Goal: Information Seeking & Learning: Understand process/instructions

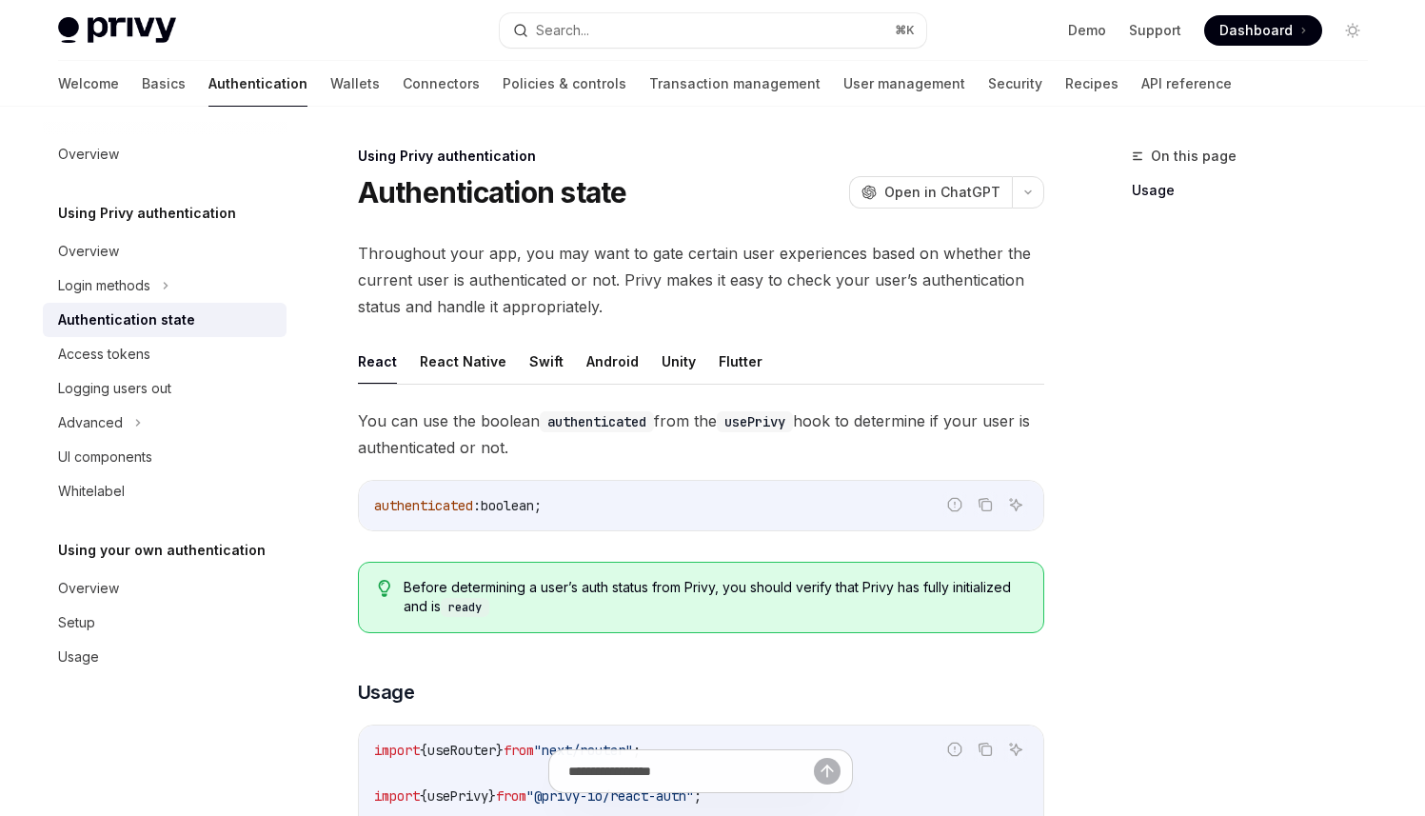
click at [659, 593] on span "Before determining a user’s auth status from Privy, you should verify that Priv…" at bounding box center [714, 597] width 620 height 39
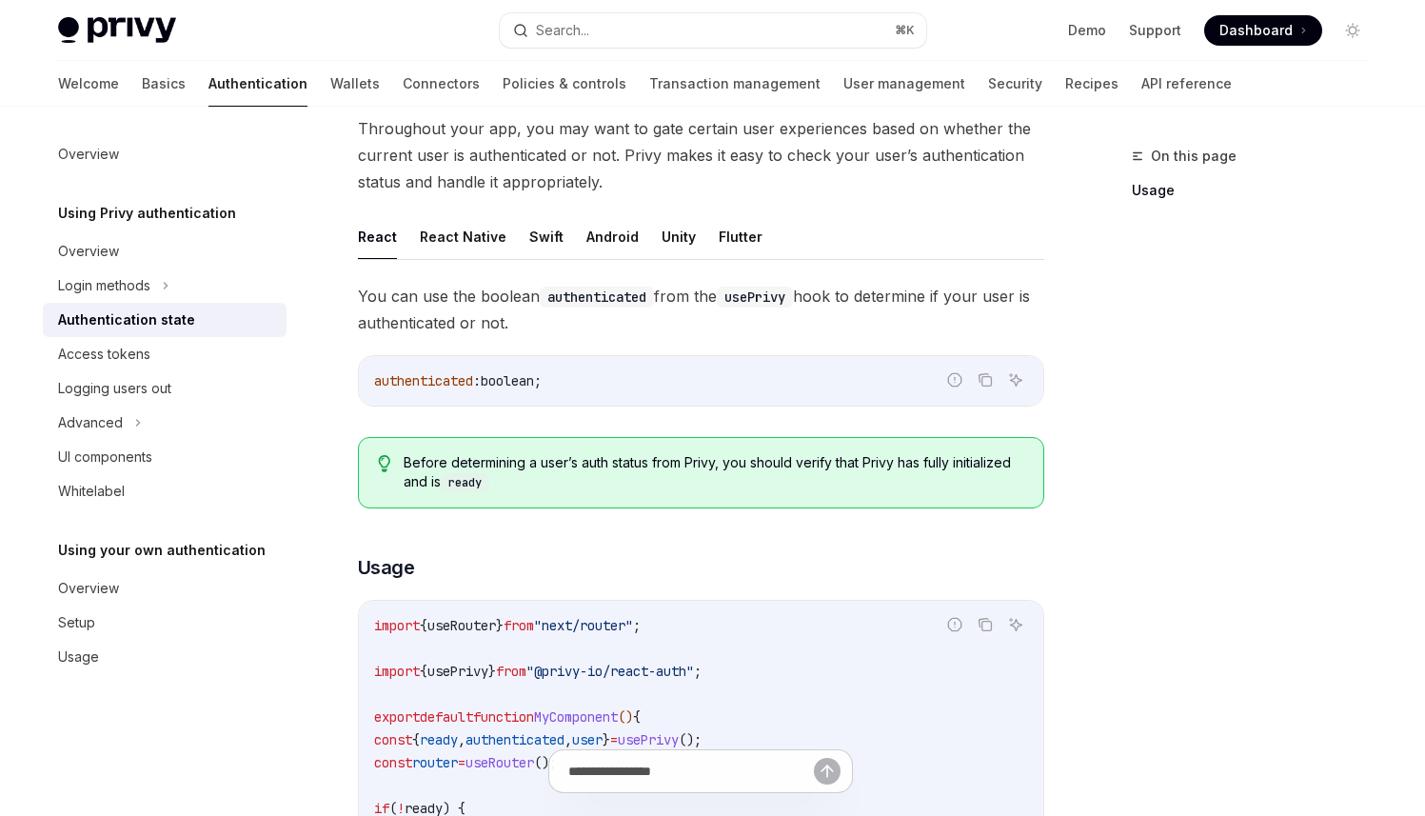
click at [659, 664] on span ""@privy-io/react-auth"" at bounding box center [610, 671] width 168 height 17
copy code "import { usePrivy } from "@privy-io/react-auth" ;"
click at [488, 669] on span "usePrivy" at bounding box center [457, 671] width 61 height 17
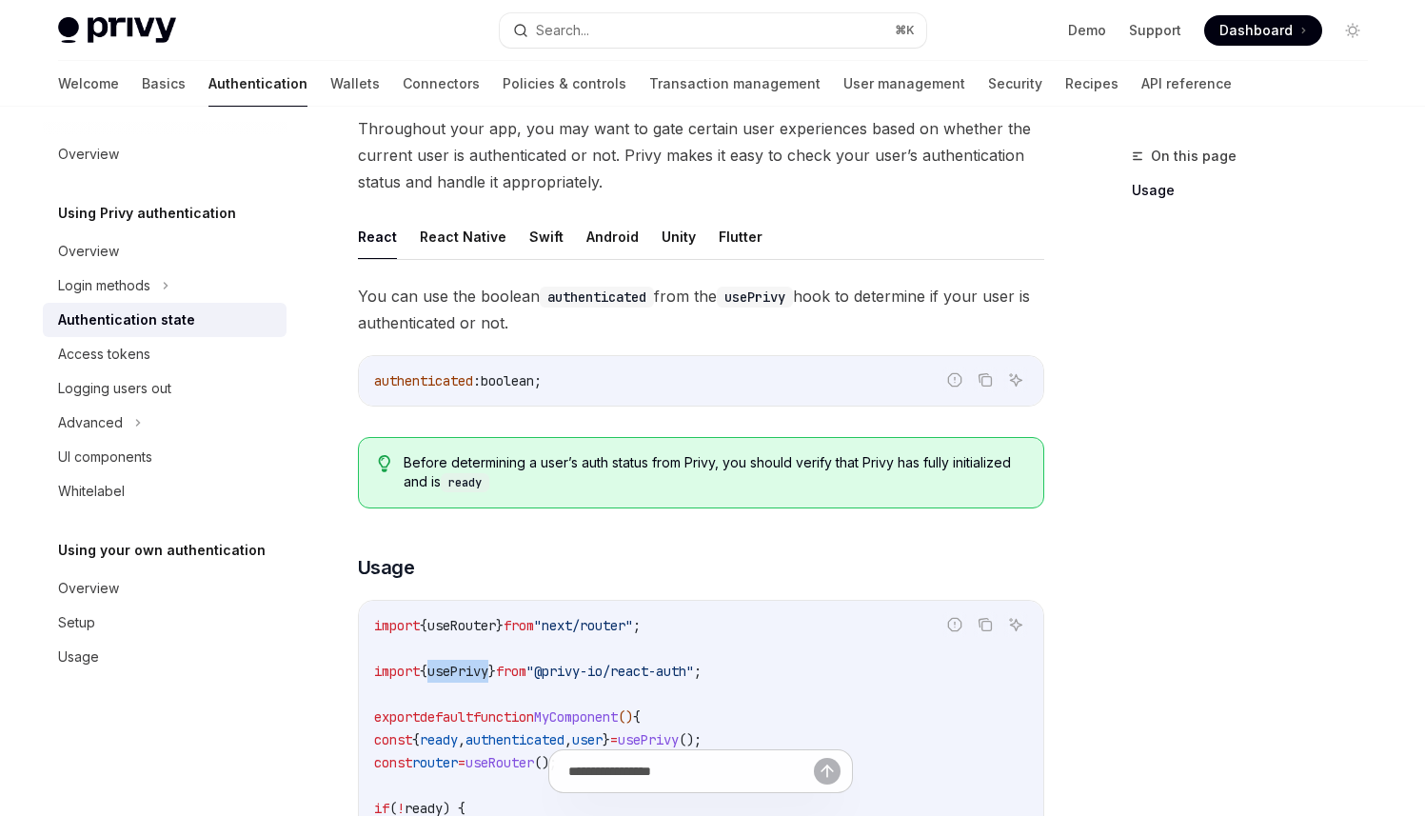
click at [488, 669] on span "usePrivy" at bounding box center [457, 671] width 61 height 17
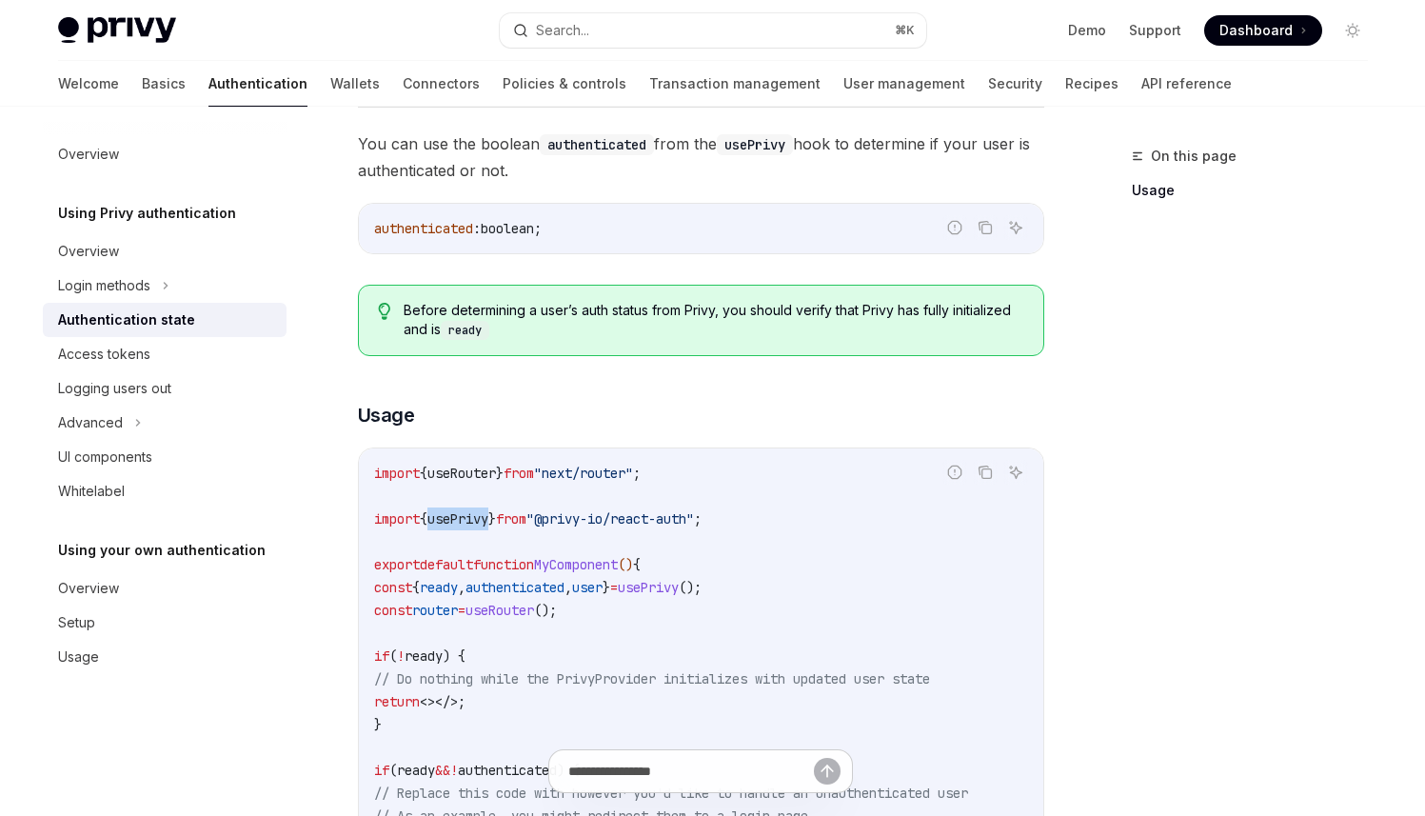
scroll to position [289, 0]
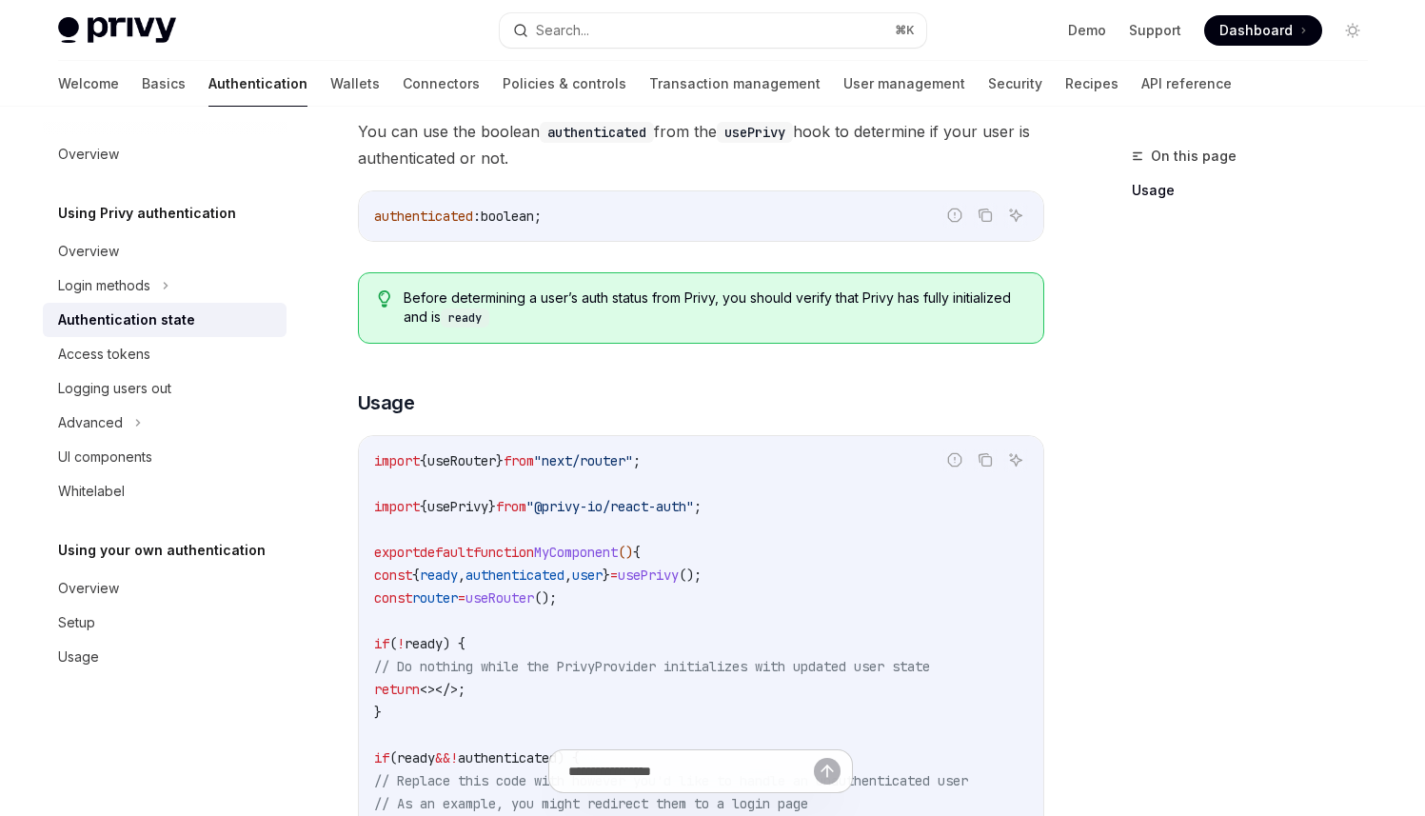
click at [656, 340] on div "Before determining a user’s auth status from Privy, you should verify that Priv…" at bounding box center [701, 307] width 686 height 71
click at [653, 444] on div "import { useRouter } from "next/router" ; import { usePrivy } from "@privy-io/r…" at bounding box center [701, 723] width 685 height 575
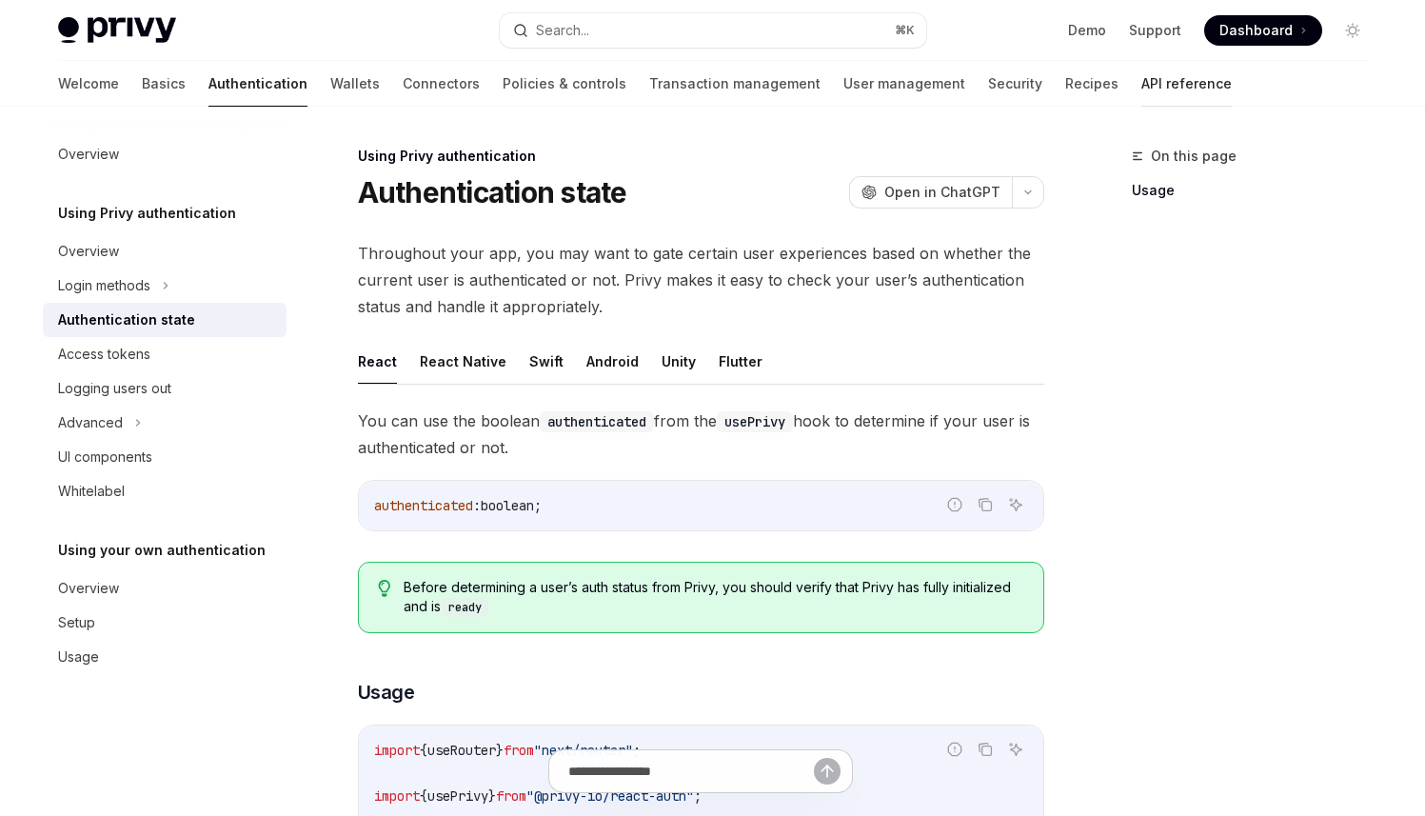
click at [1141, 90] on link "API reference" at bounding box center [1186, 84] width 90 height 46
click at [208, 82] on link "Authentication" at bounding box center [257, 84] width 99 height 46
type textarea "*"
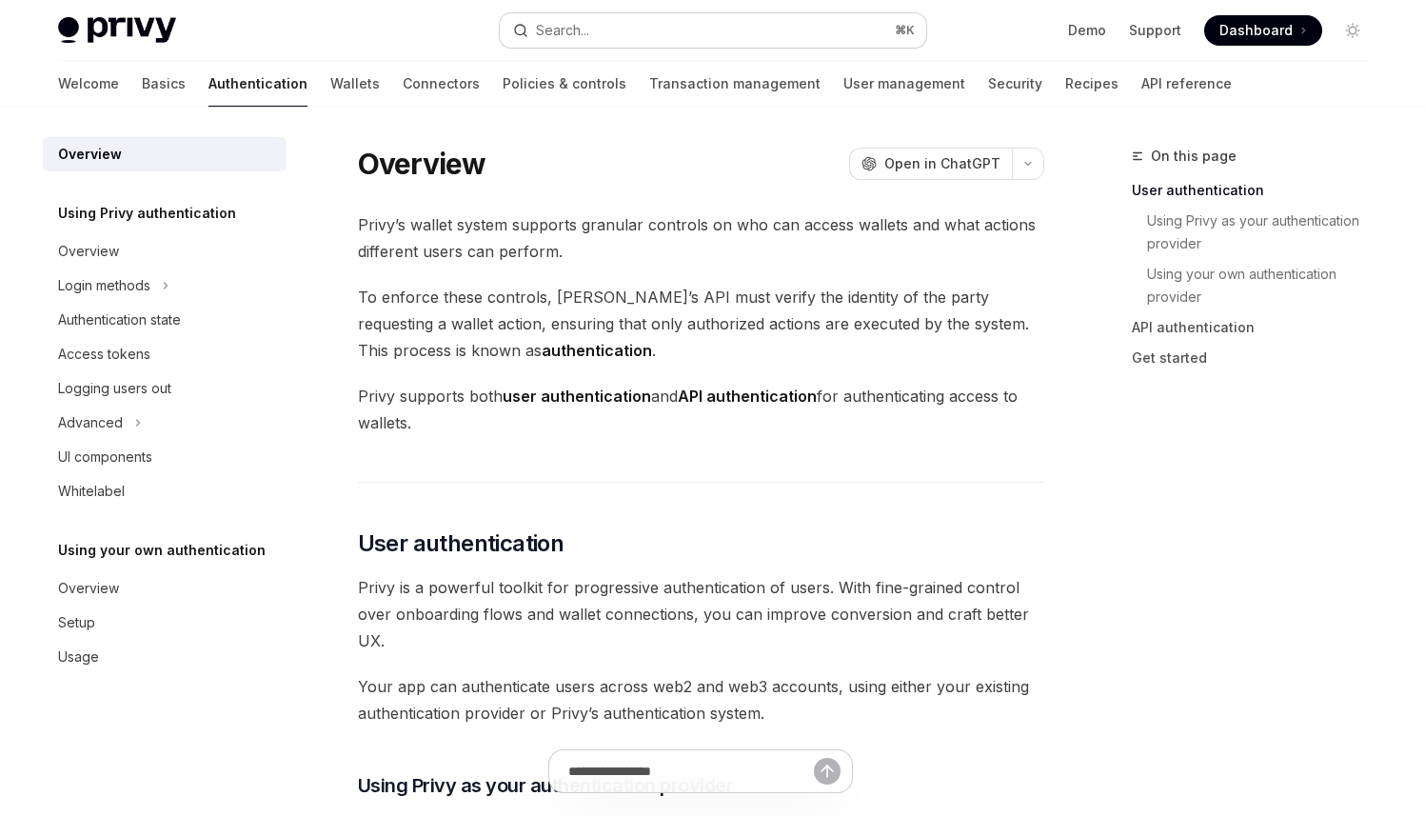
click at [758, 30] on button "Search... ⌘ K" at bounding box center [713, 30] width 427 height 34
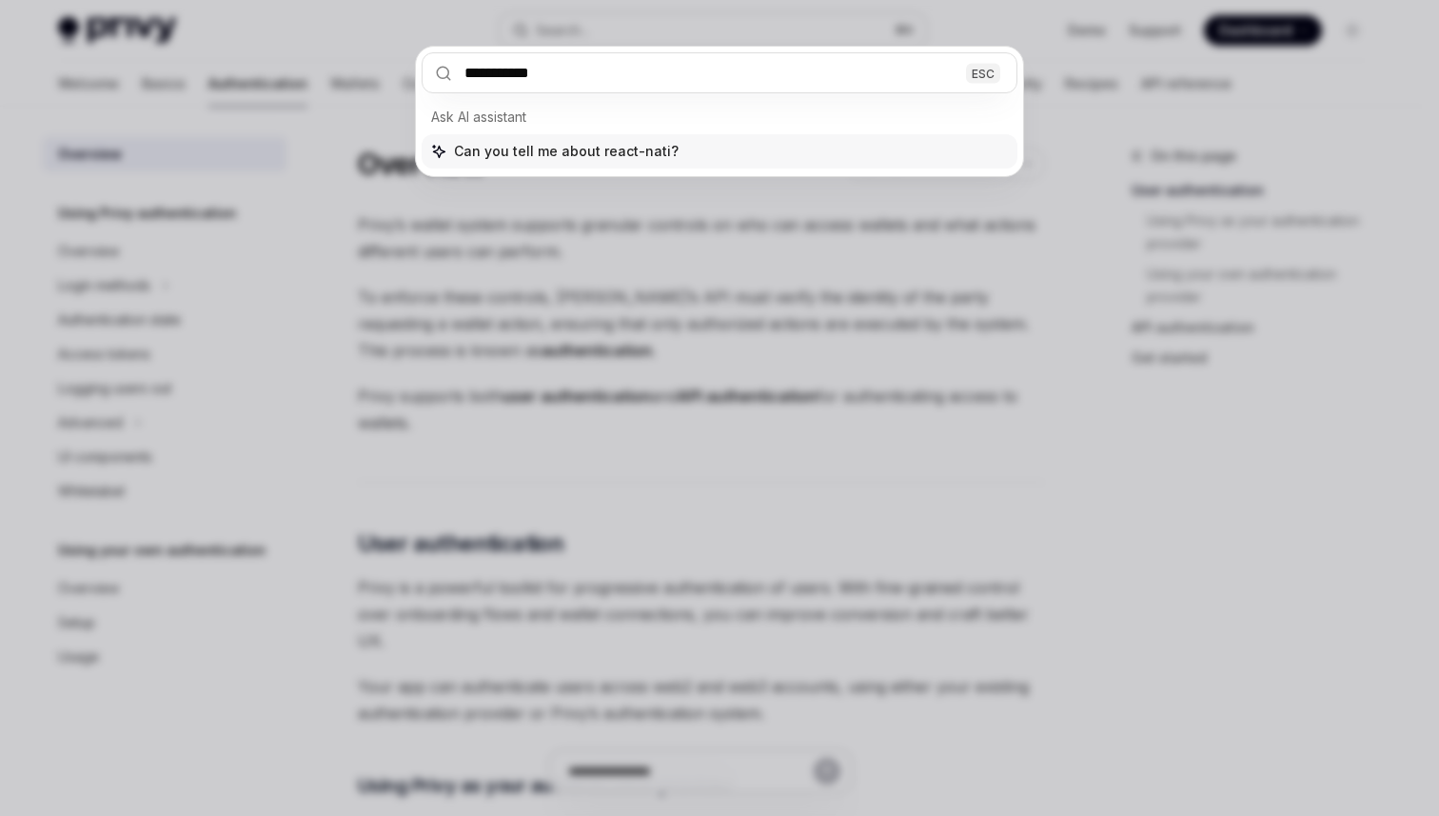
type input "**********"
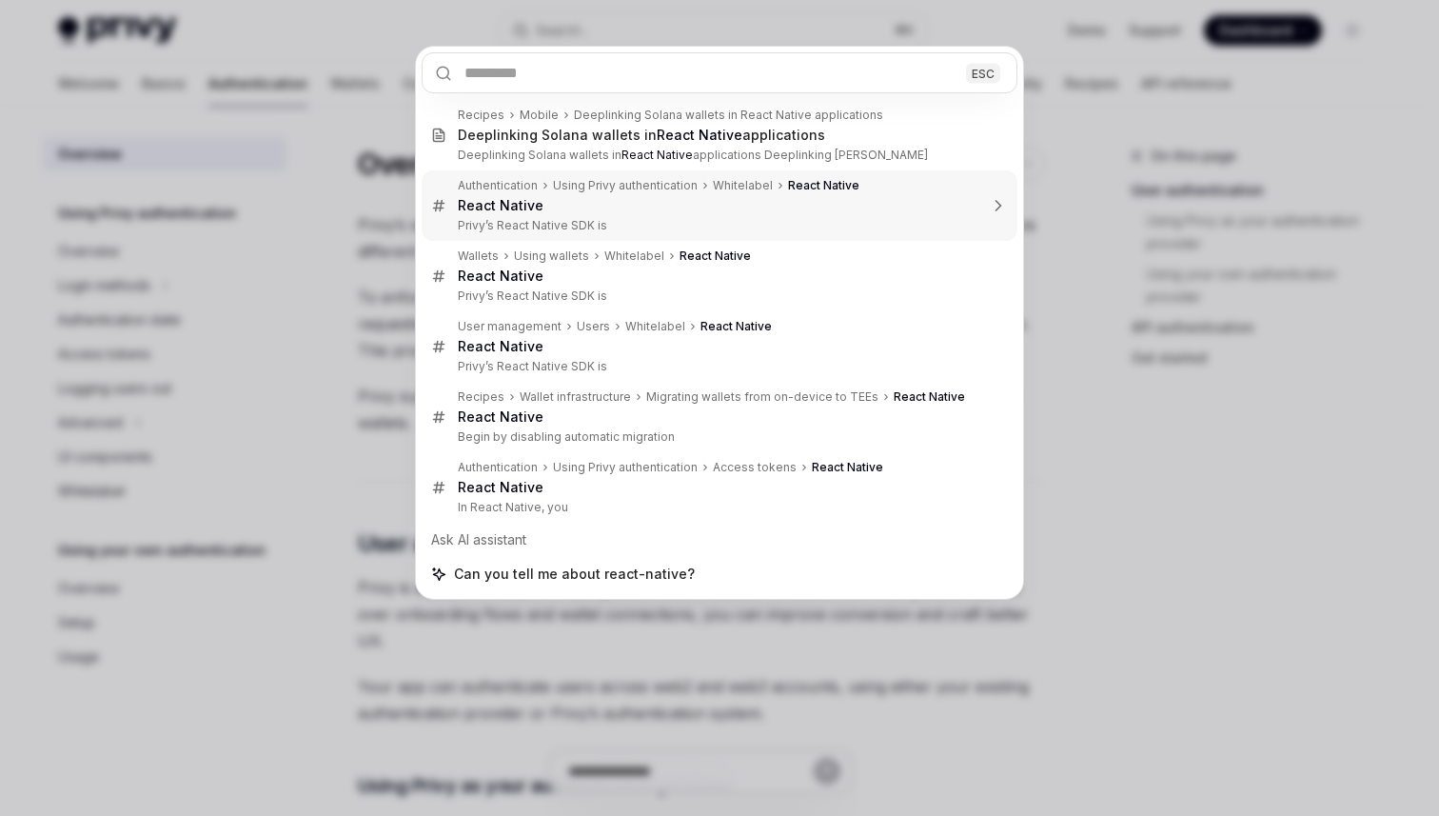
type textarea "*"
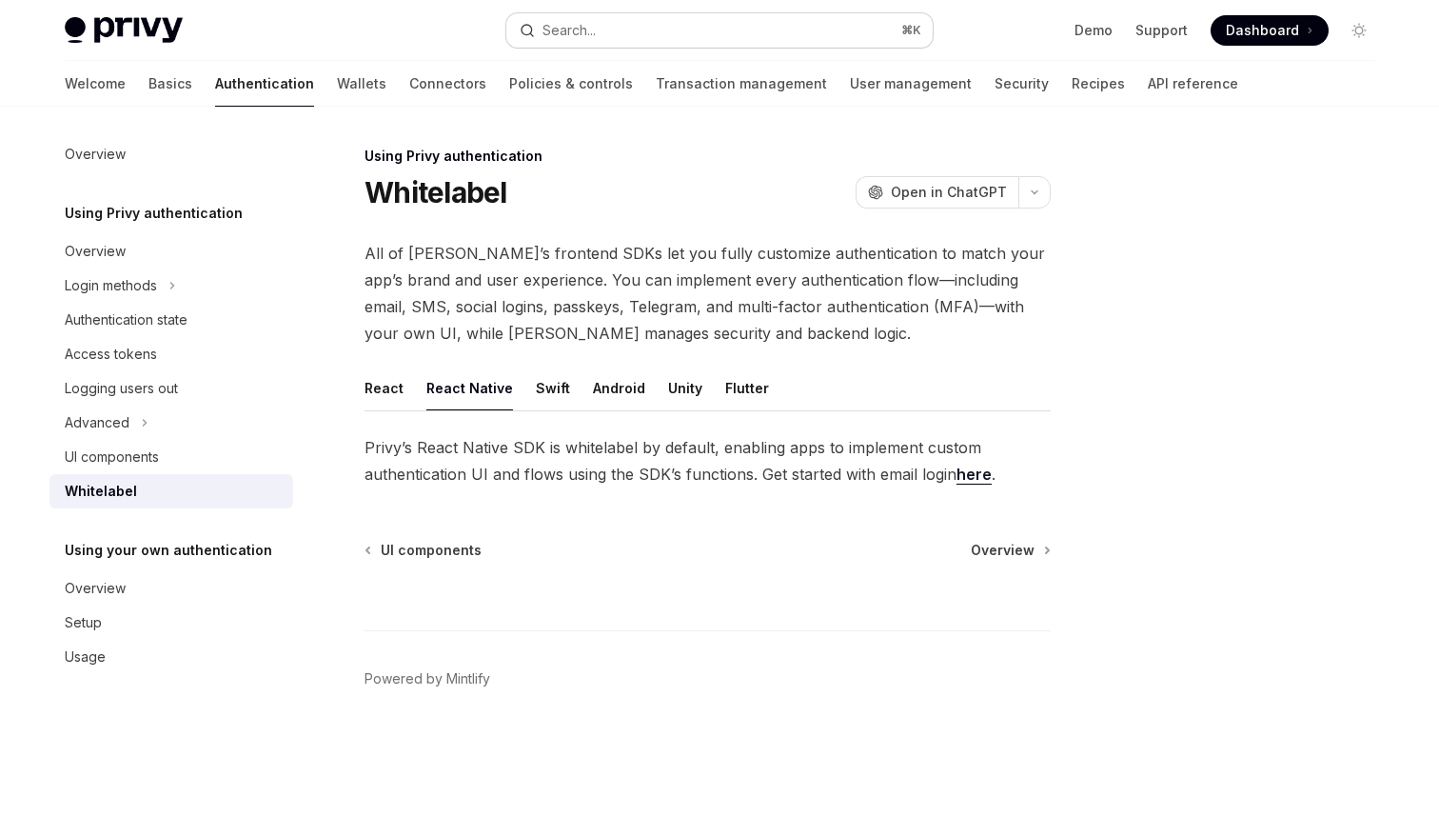
click at [650, 32] on button "Search... ⌘ K" at bounding box center [719, 30] width 427 height 34
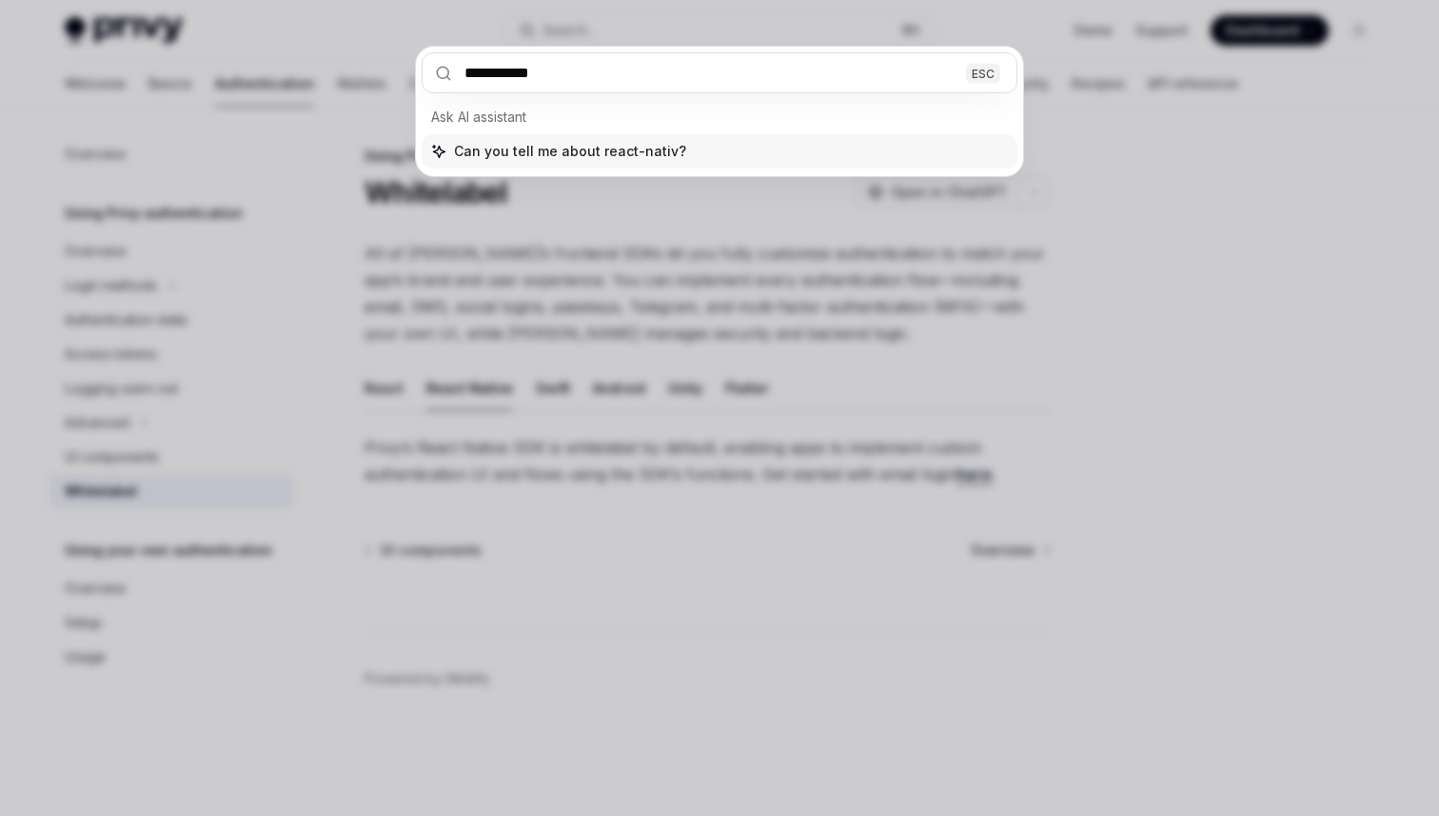
type input "**********"
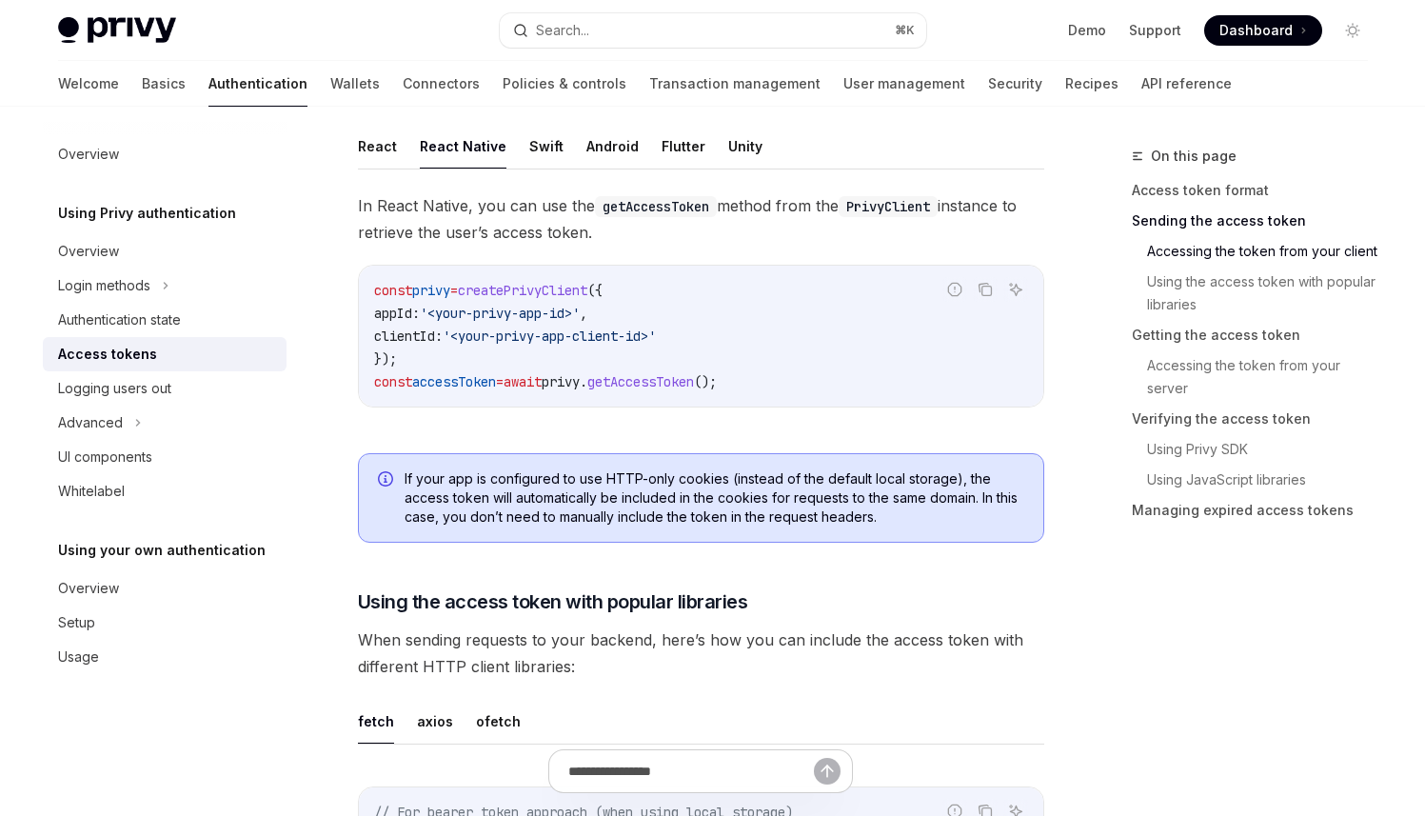
scroll to position [905, 0]
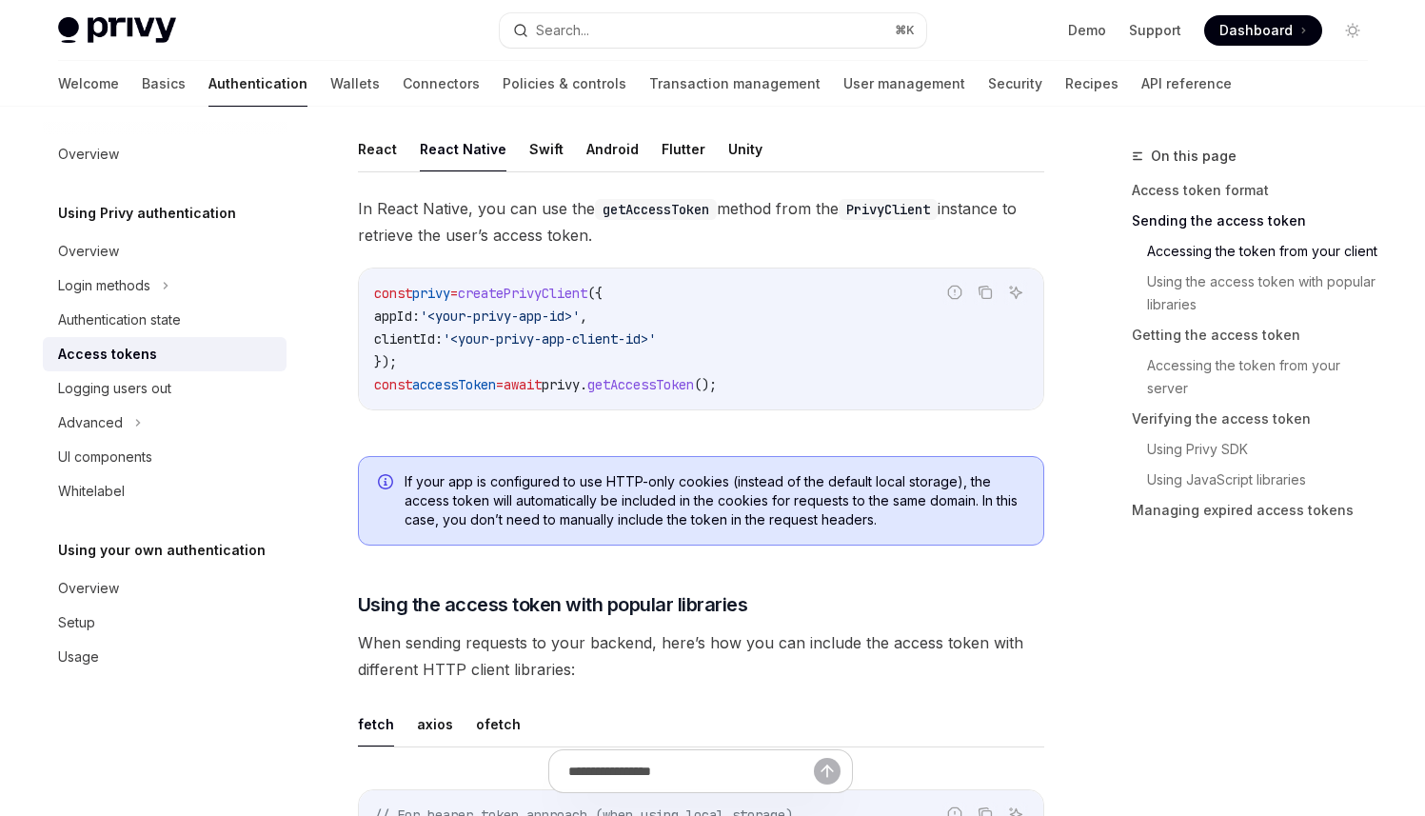
click at [694, 381] on span "getAccessToken" at bounding box center [640, 384] width 107 height 17
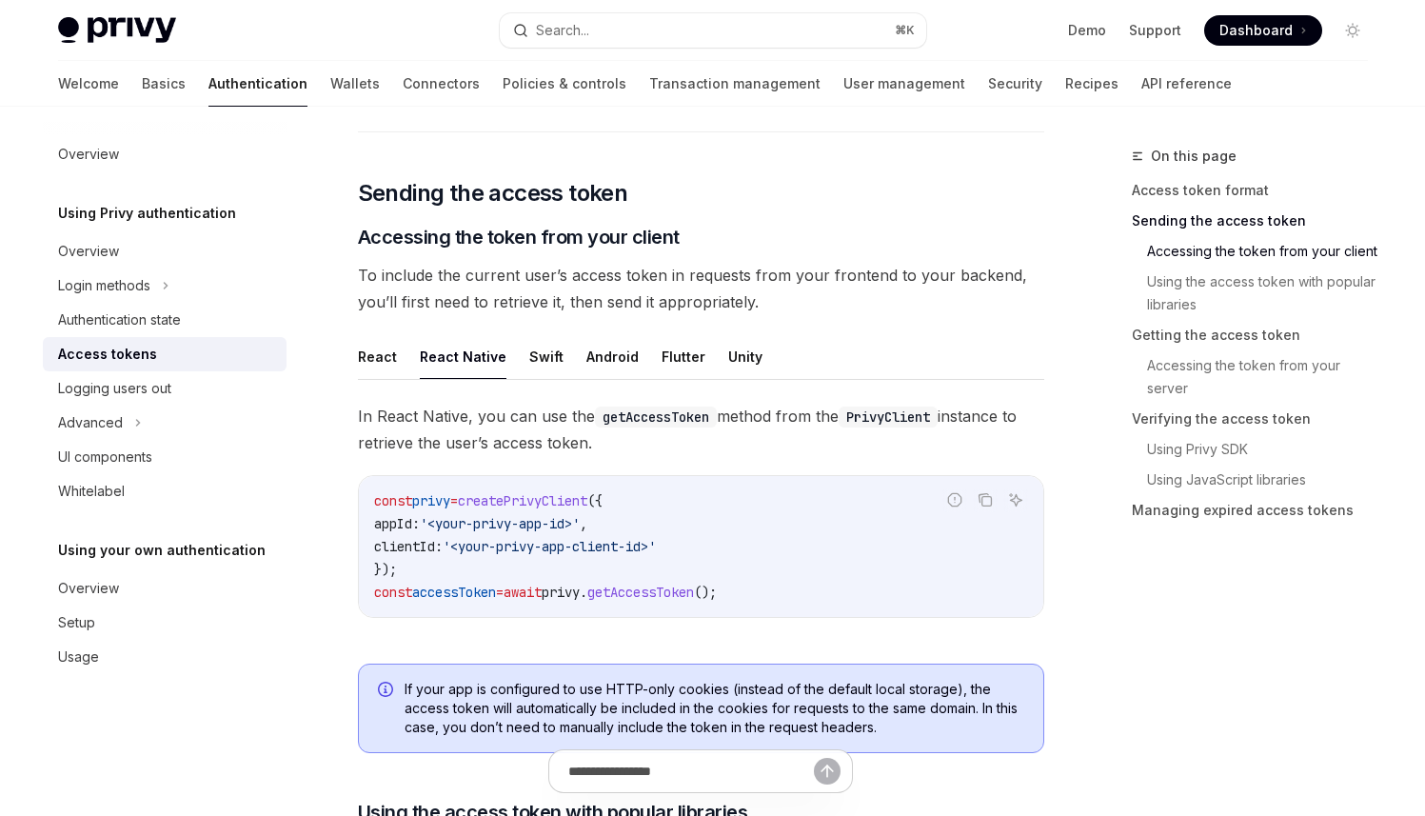
scroll to position [600, 0]
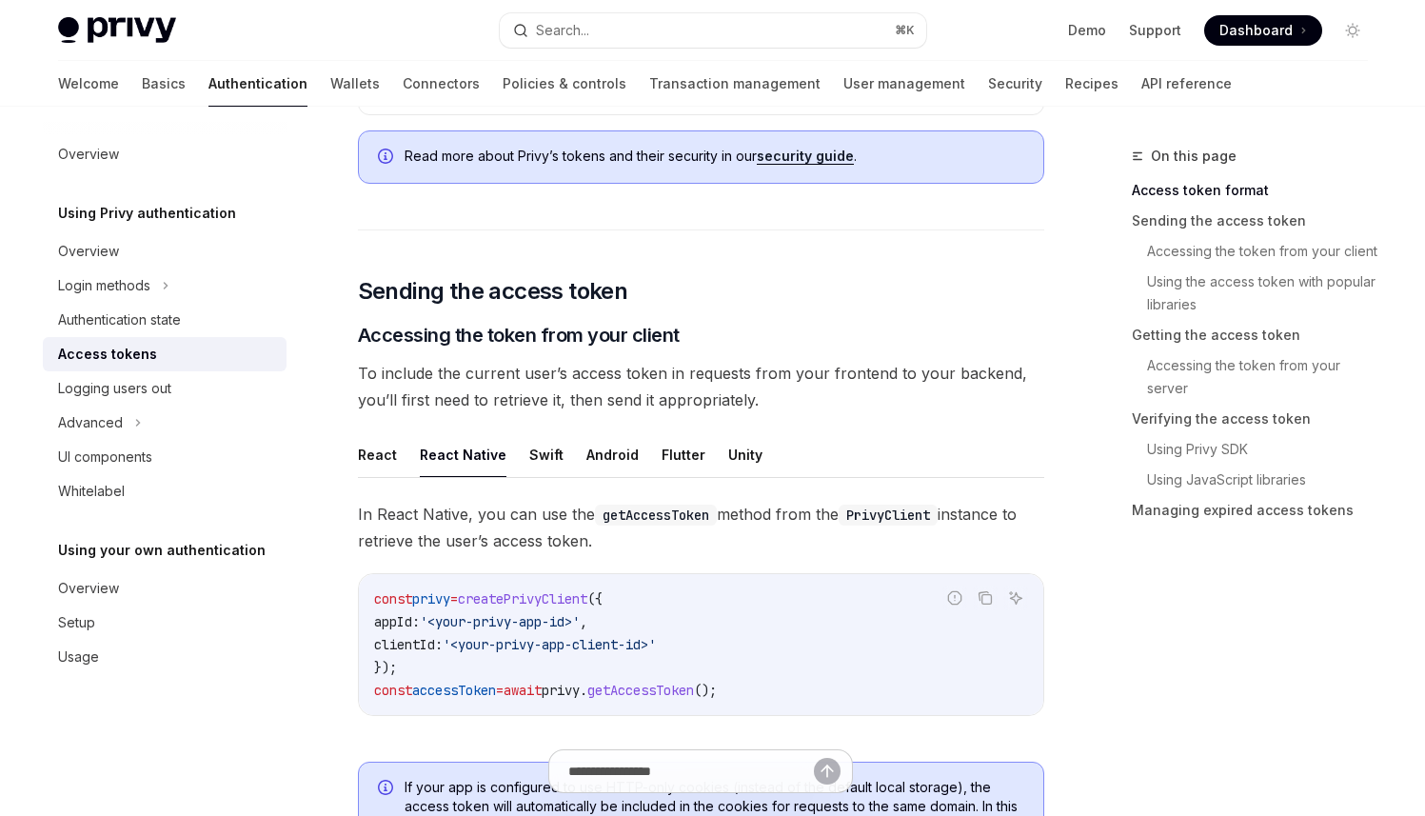
click at [450, 451] on button "React Native" at bounding box center [463, 454] width 87 height 45
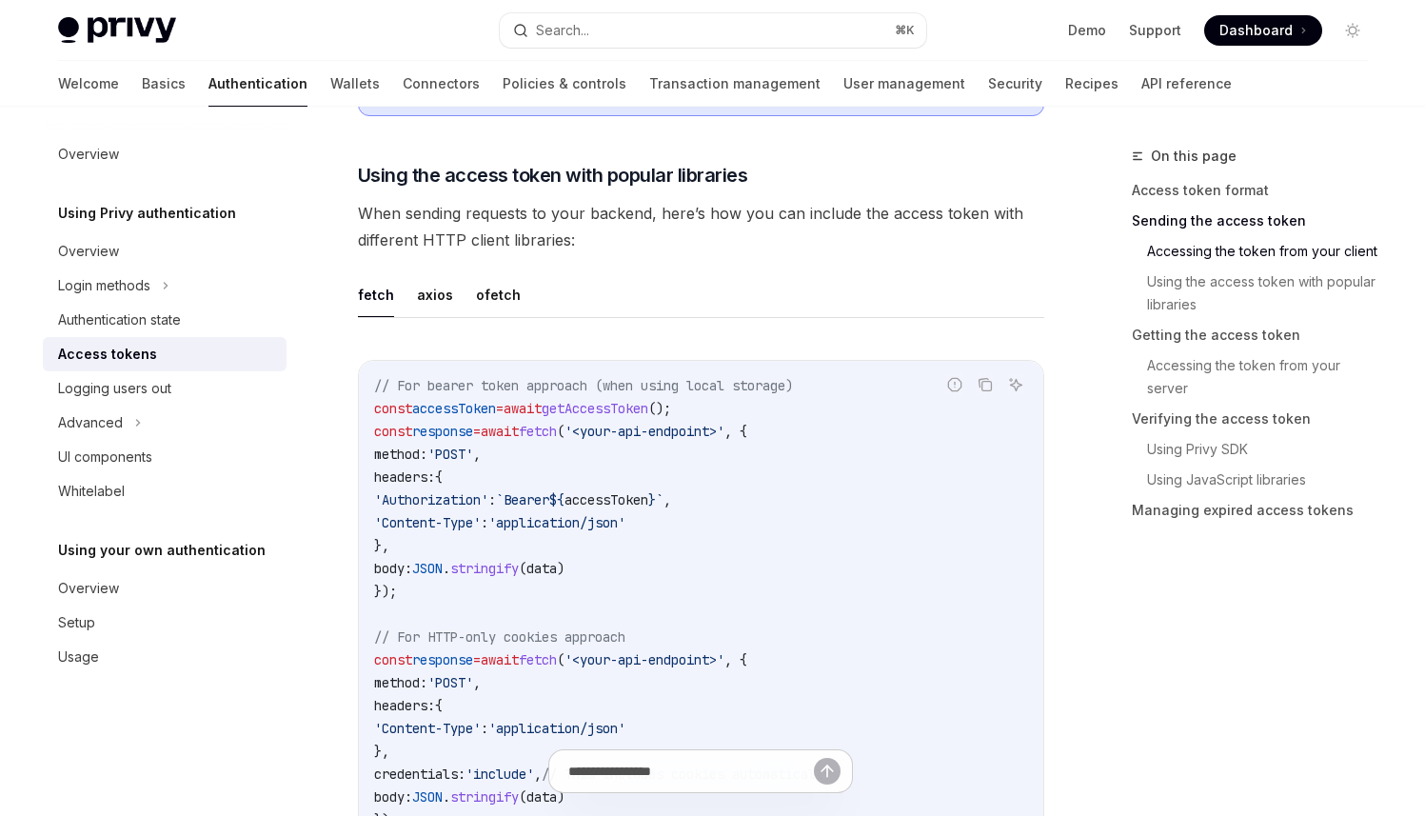
click at [488, 506] on span "'Authorization'" at bounding box center [431, 499] width 114 height 17
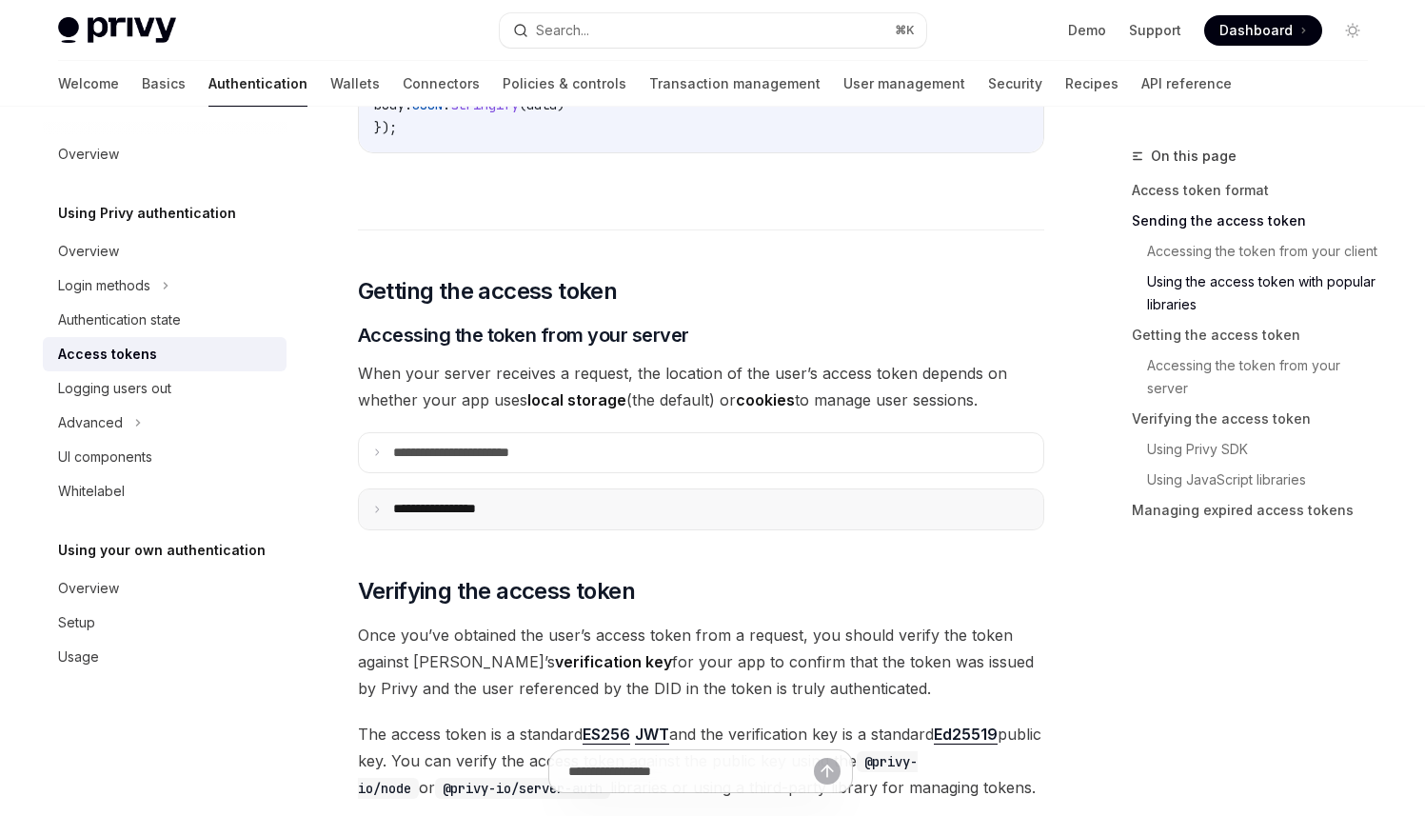
click at [643, 516] on summary "**********" at bounding box center [701, 509] width 685 height 40
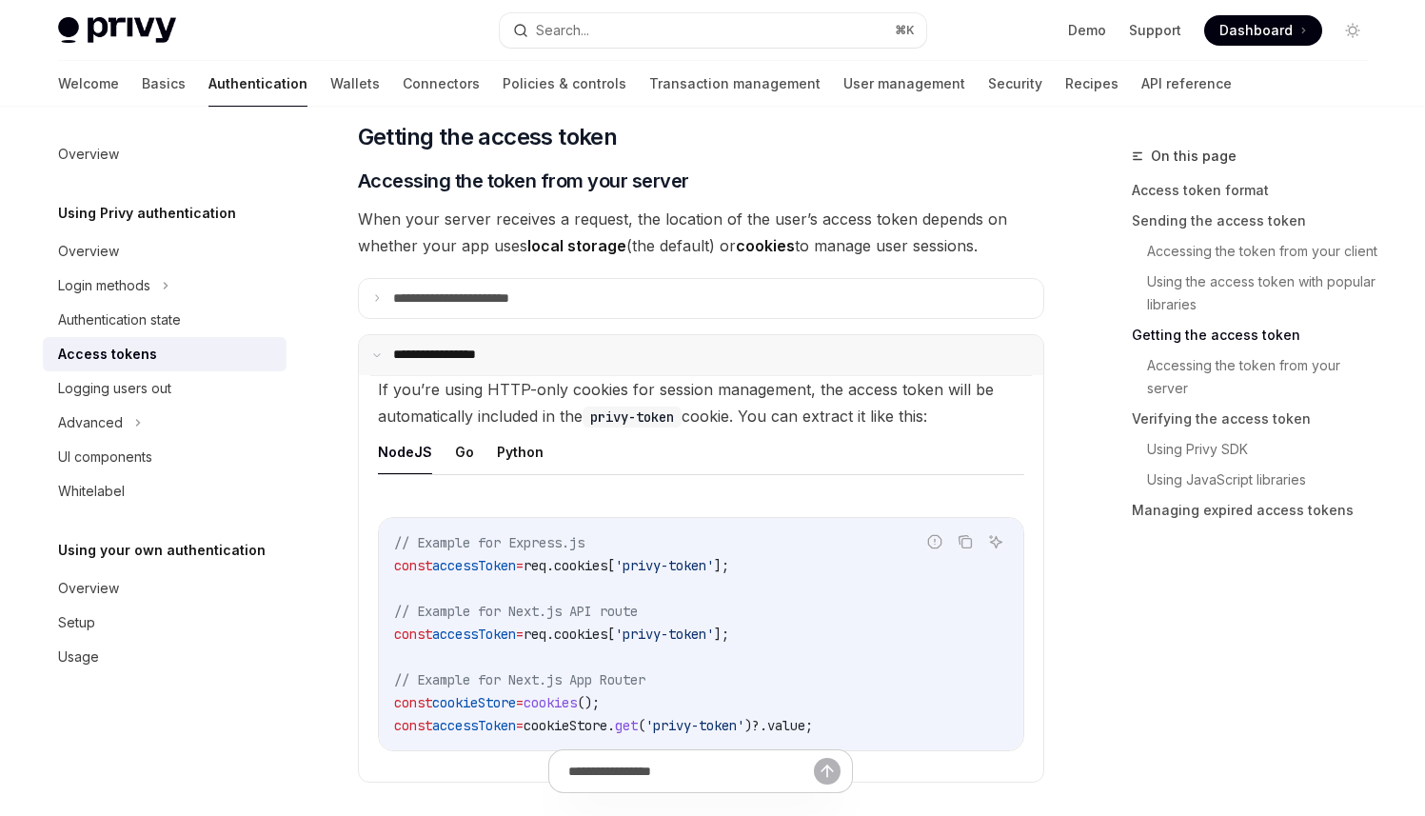
click at [500, 368] on summary "**********" at bounding box center [701, 355] width 685 height 40
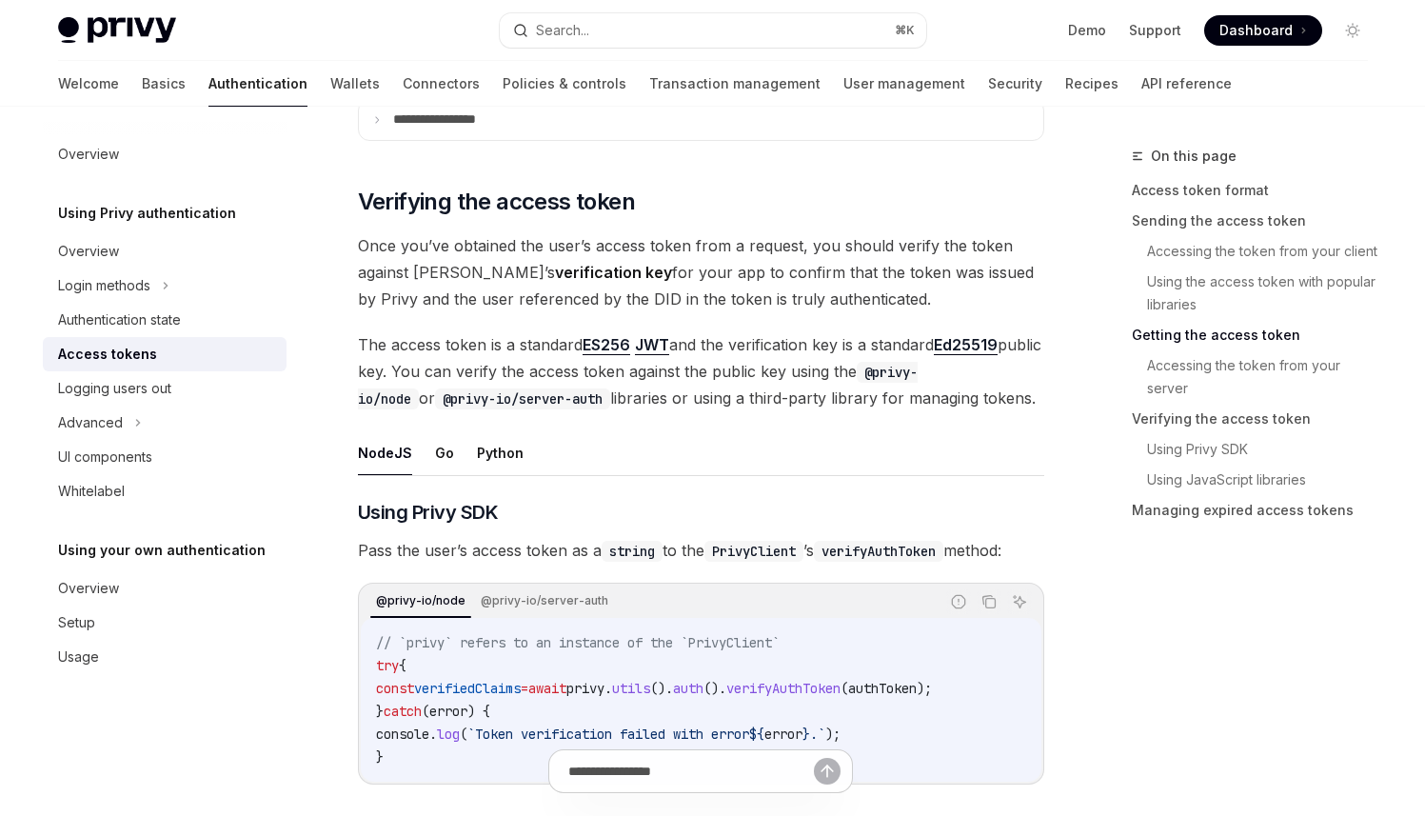
scroll to position [2514, 0]
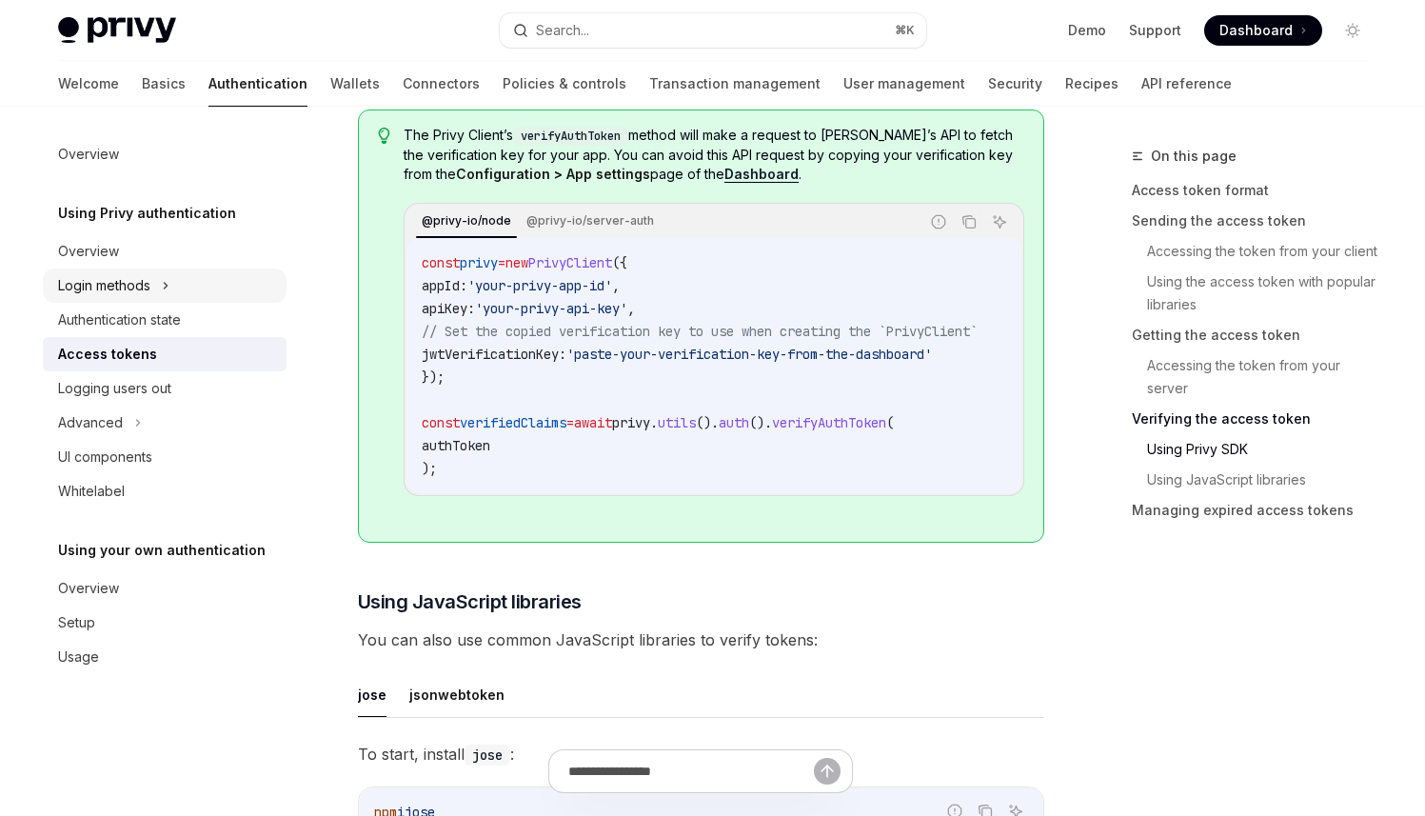
scroll to position [3561, 0]
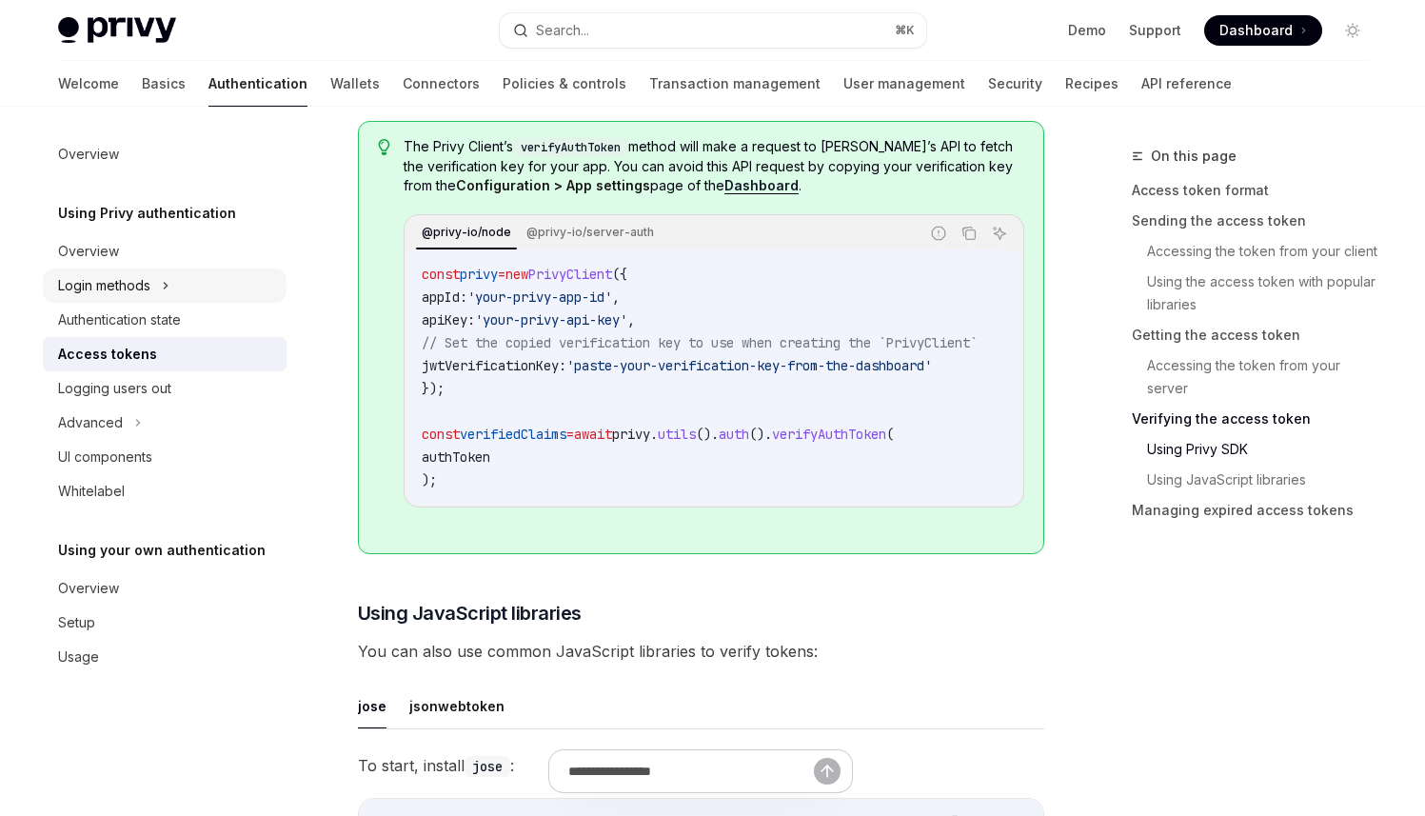
click at [126, 292] on div "Login methods" at bounding box center [104, 285] width 92 height 23
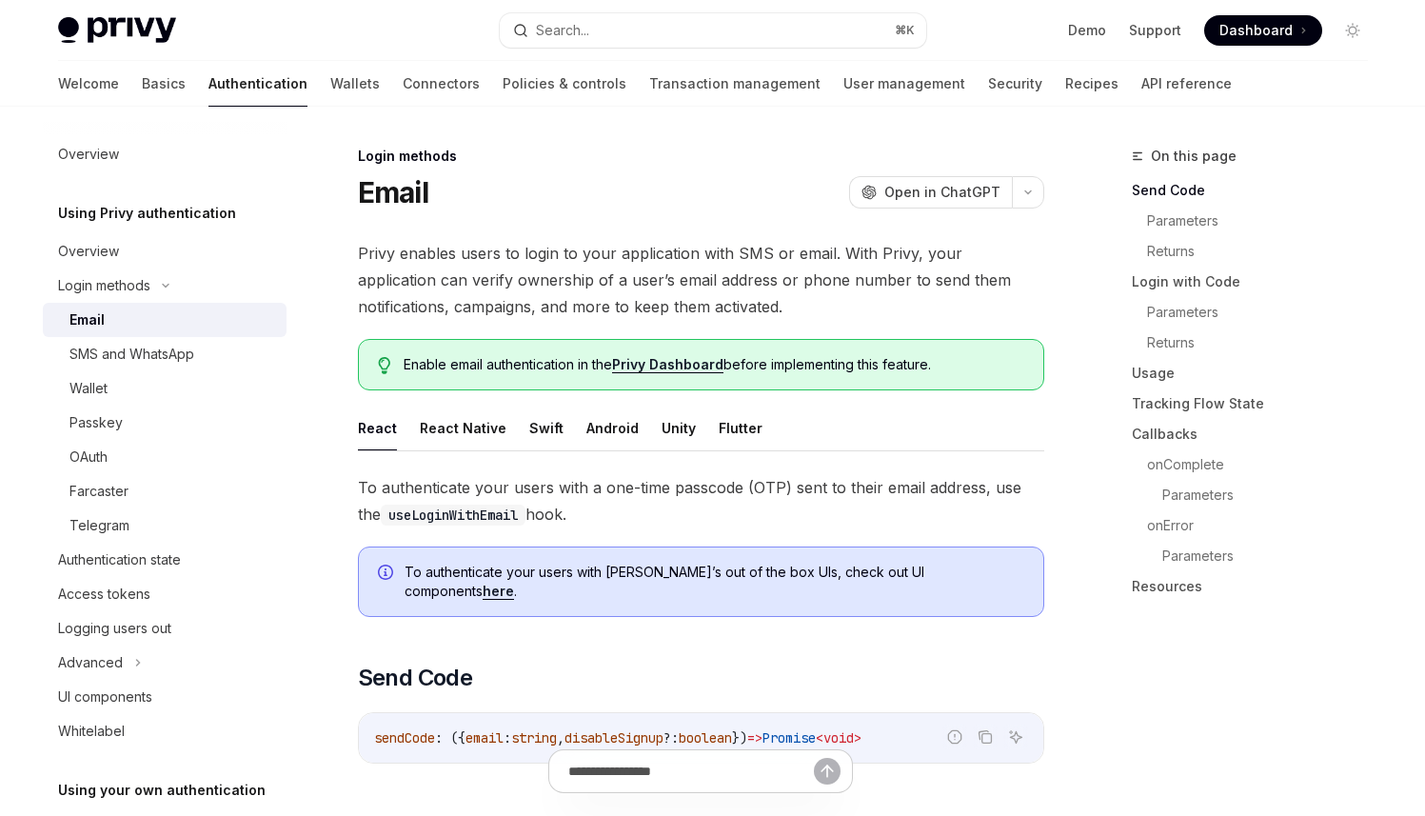
click at [139, 320] on div "Email" at bounding box center [172, 319] width 206 height 23
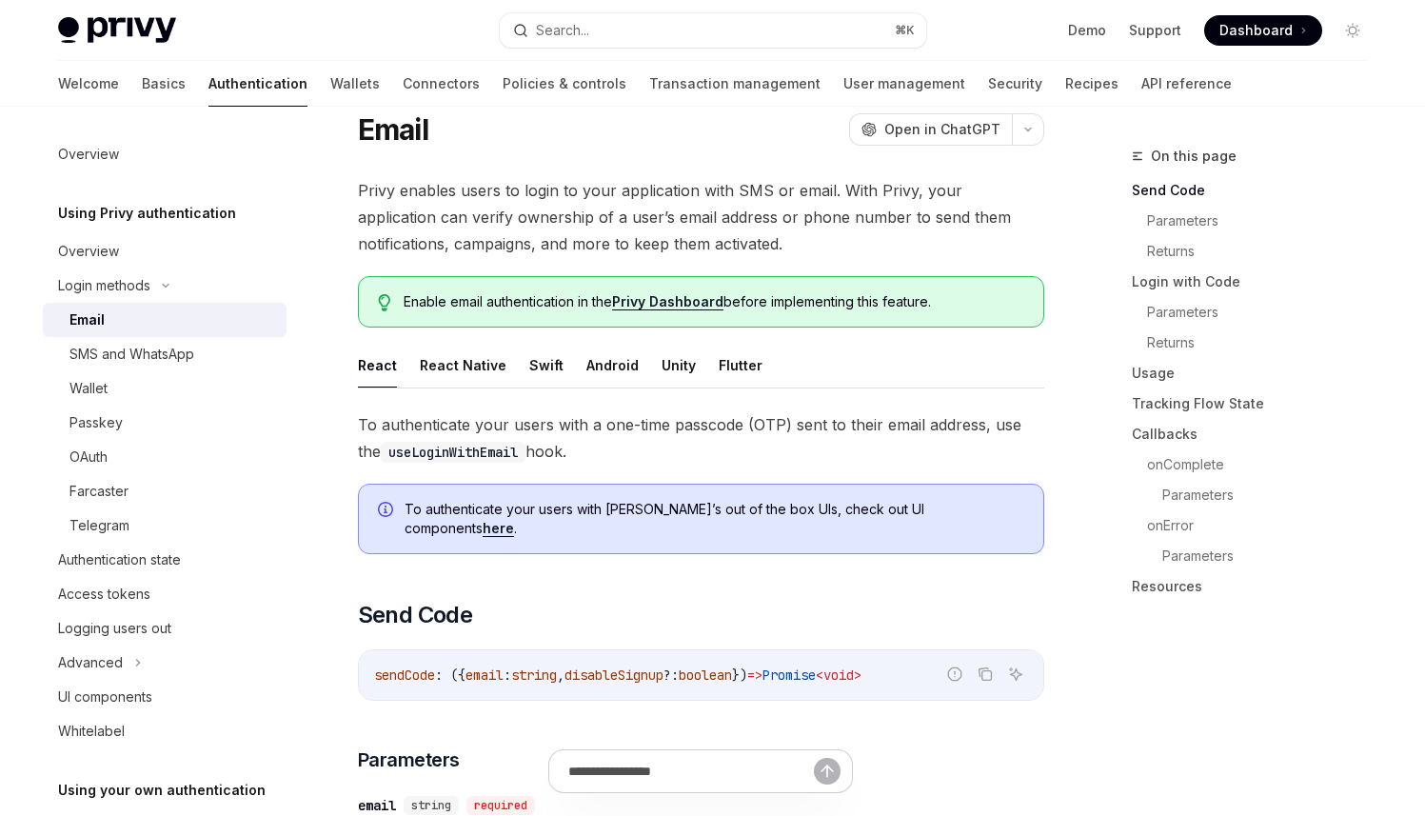
scroll to position [172, 0]
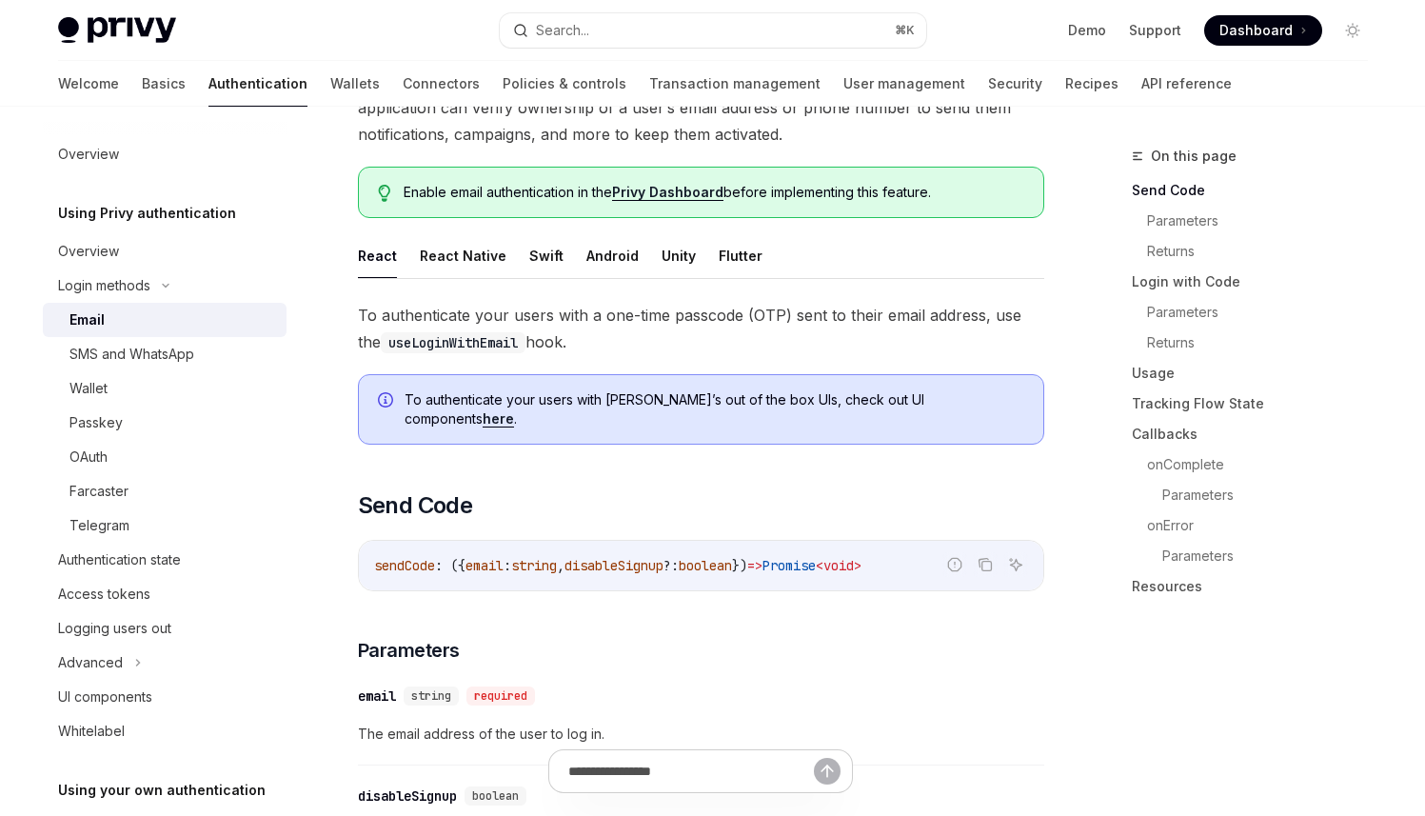
click at [467, 247] on button "React Native" at bounding box center [463, 255] width 87 height 45
type textarea "*"
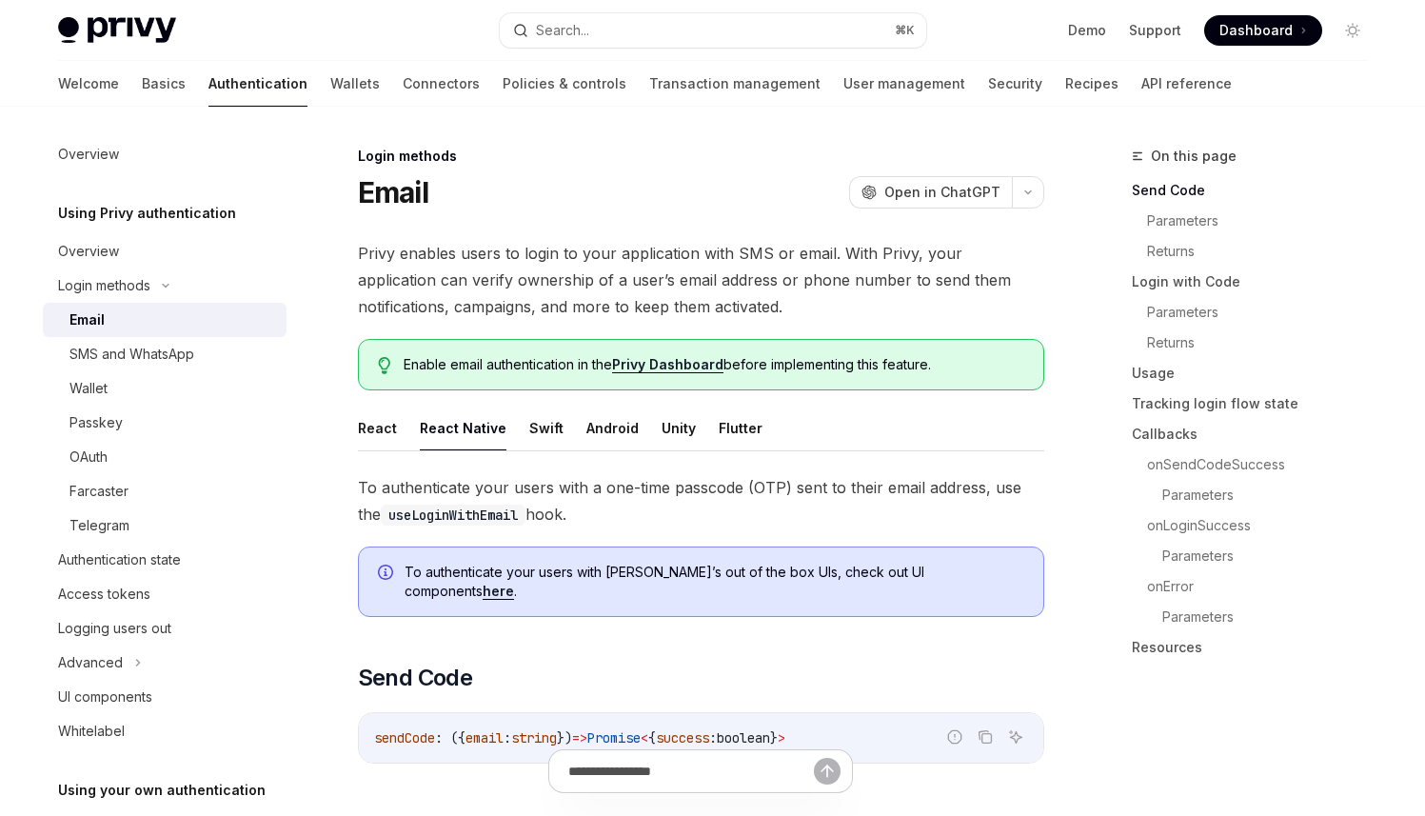
click at [819, 300] on span "Privy enables users to login to your application with SMS or email. With Privy,…" at bounding box center [701, 280] width 686 height 80
click at [595, 260] on span "Privy enables users to login to your application with SMS or email. With Privy,…" at bounding box center [701, 280] width 686 height 80
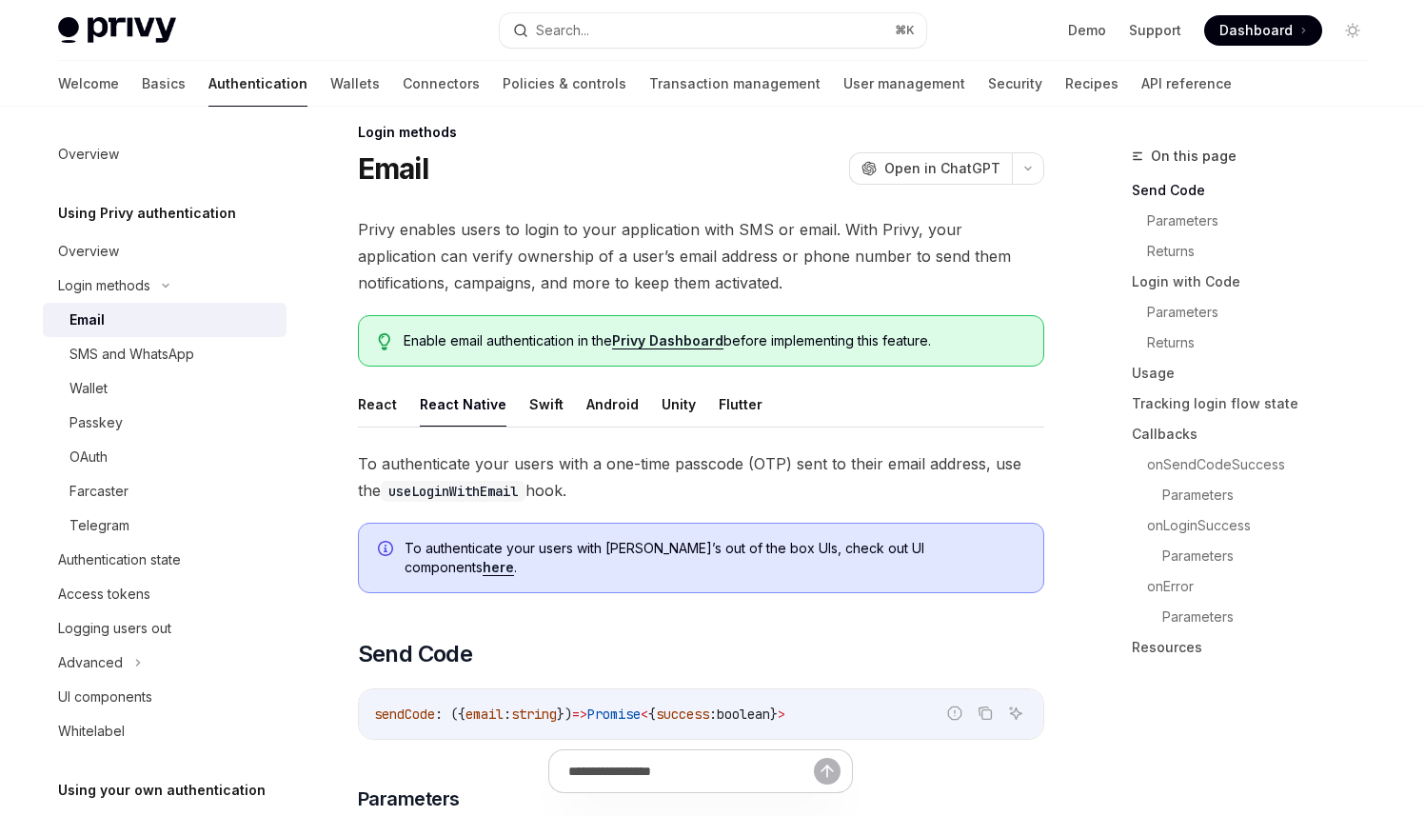
scroll to position [49, 0]
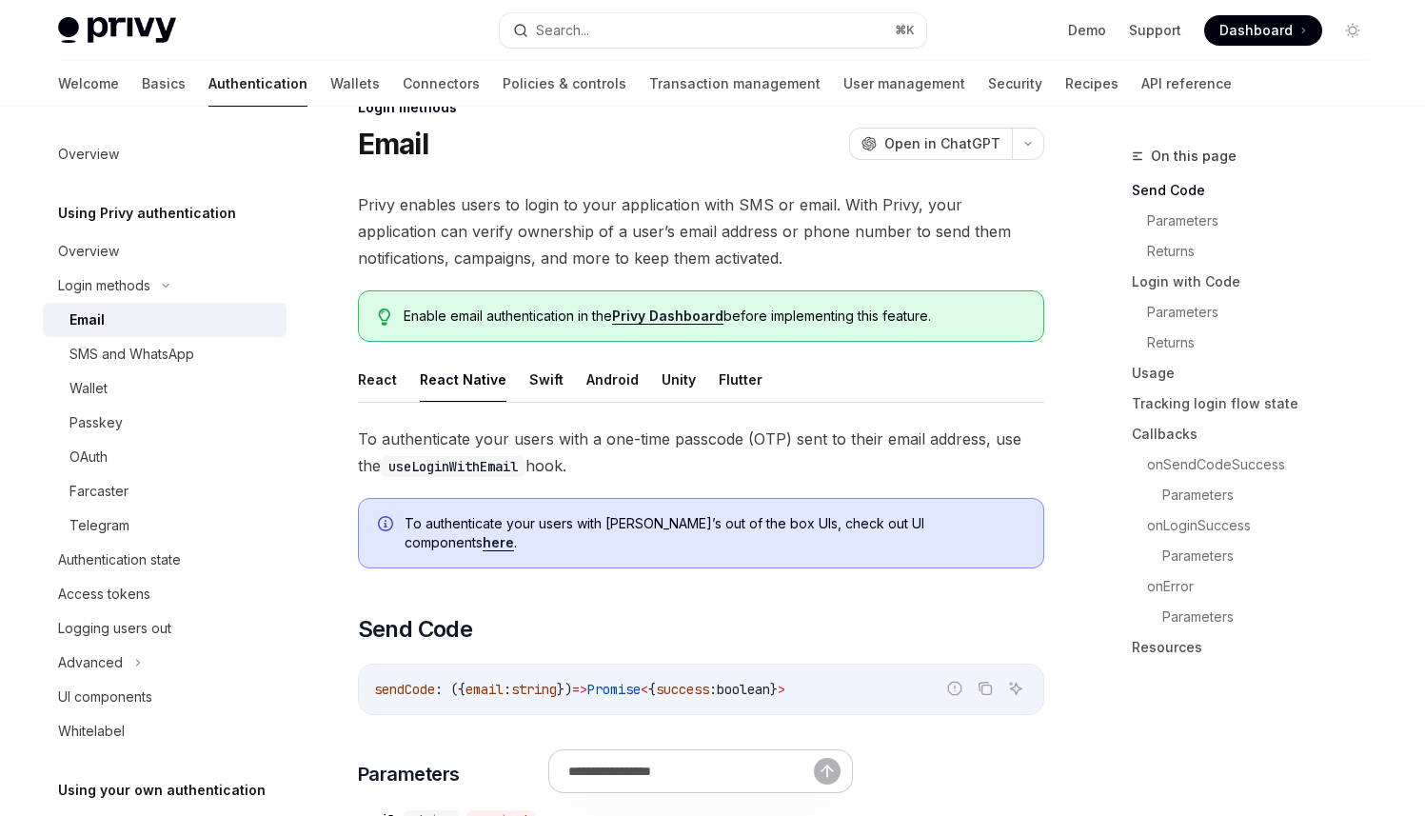
click at [580, 519] on span "To authenticate your users with [PERSON_NAME]’s out of the box UIs, check out U…" at bounding box center [715, 533] width 620 height 38
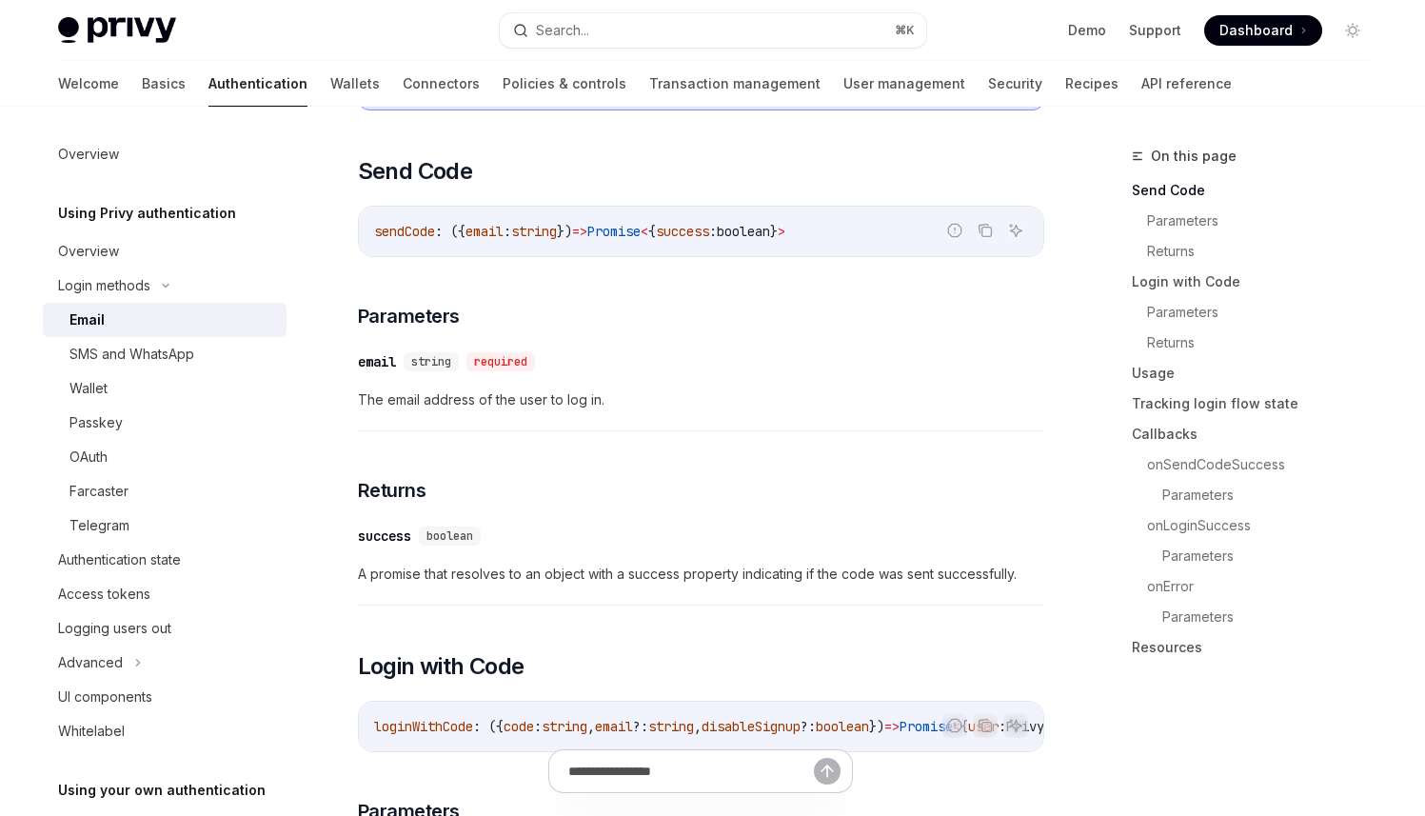
scroll to position [605, 0]
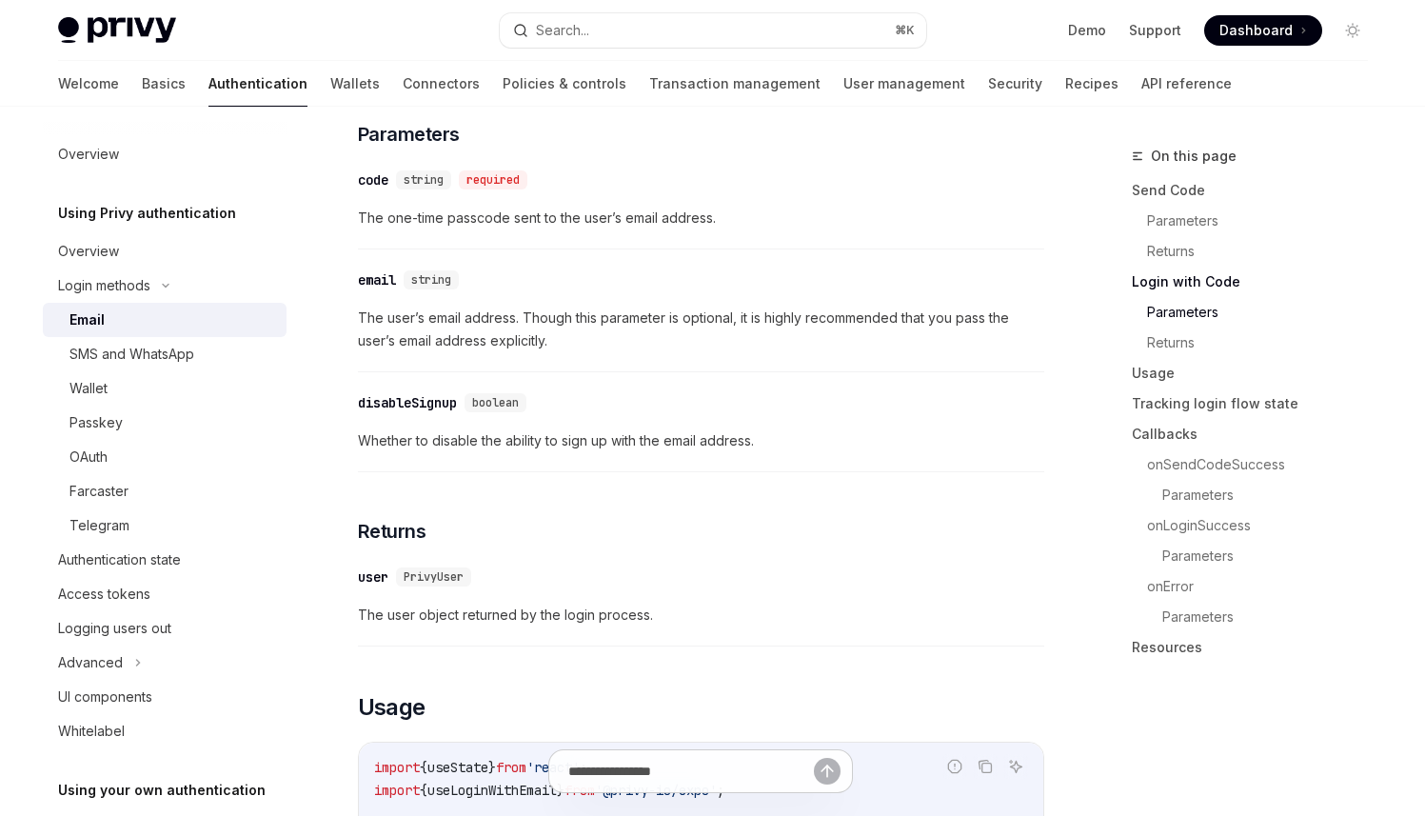
click at [574, 566] on div "​ user PrivyUser" at bounding box center [691, 577] width 667 height 23
